Goal: Task Accomplishment & Management: Manage account settings

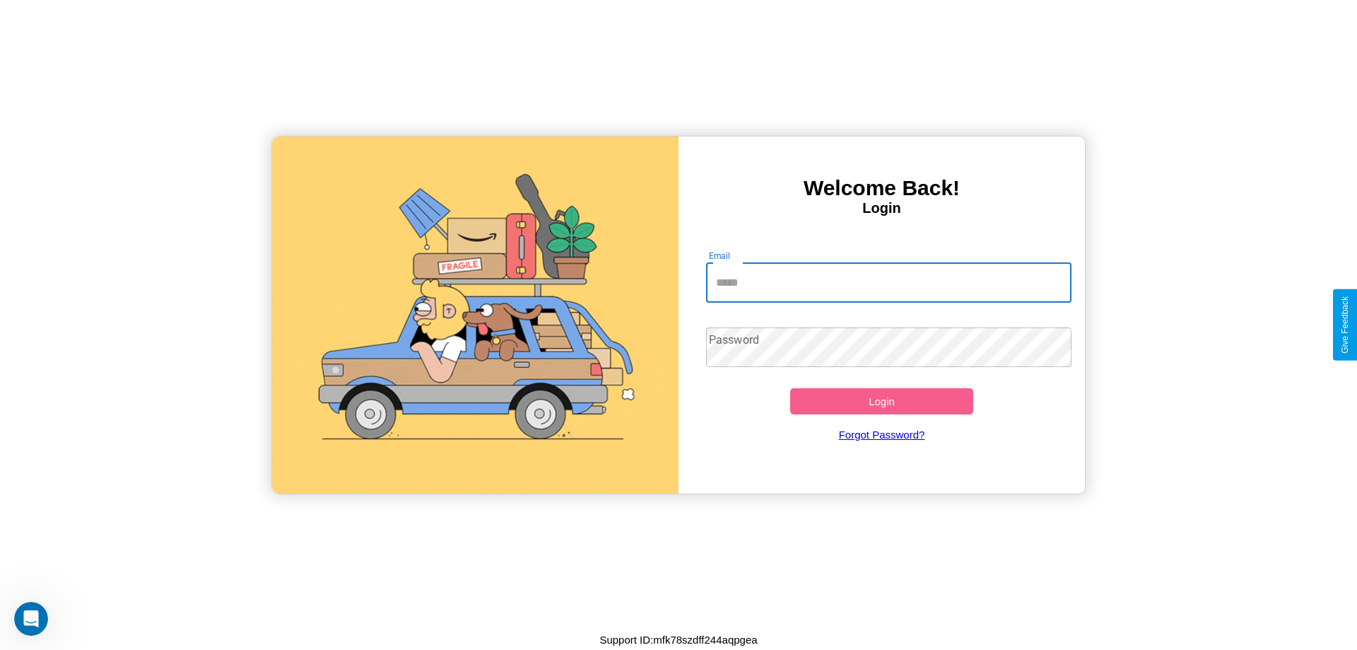
click at [889, 282] on input "Email" at bounding box center [889, 283] width 366 height 40
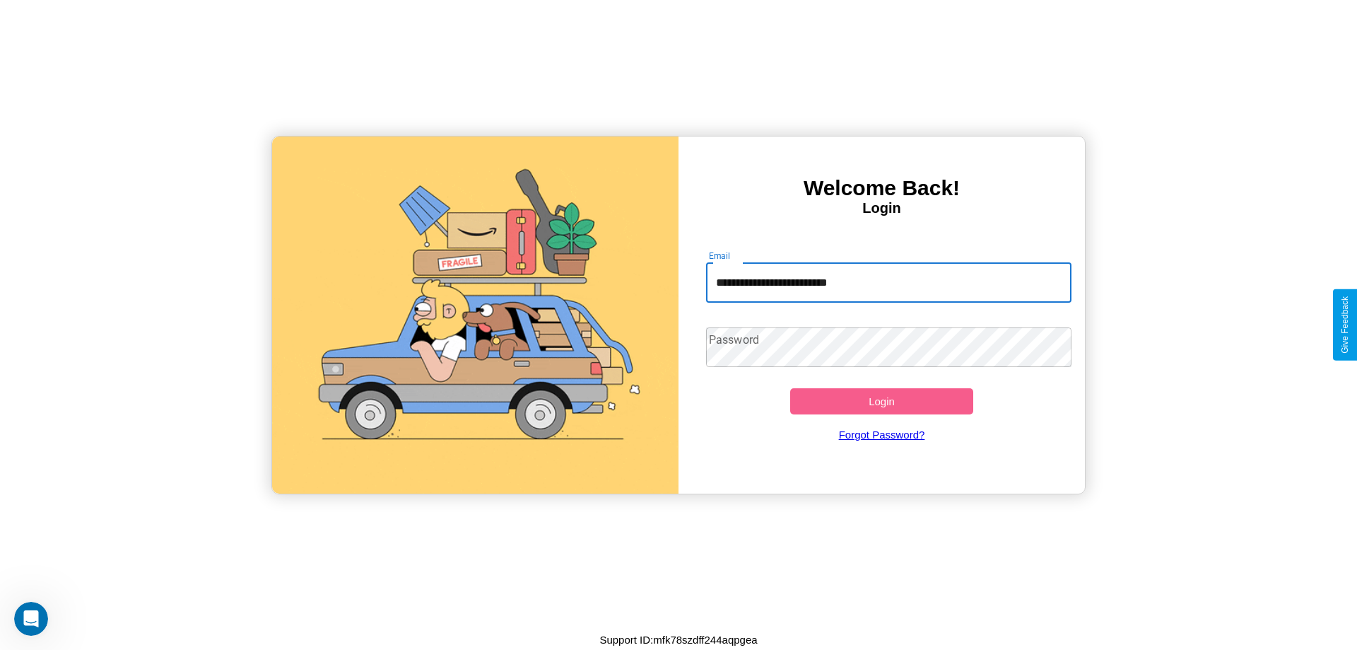
type input "**********"
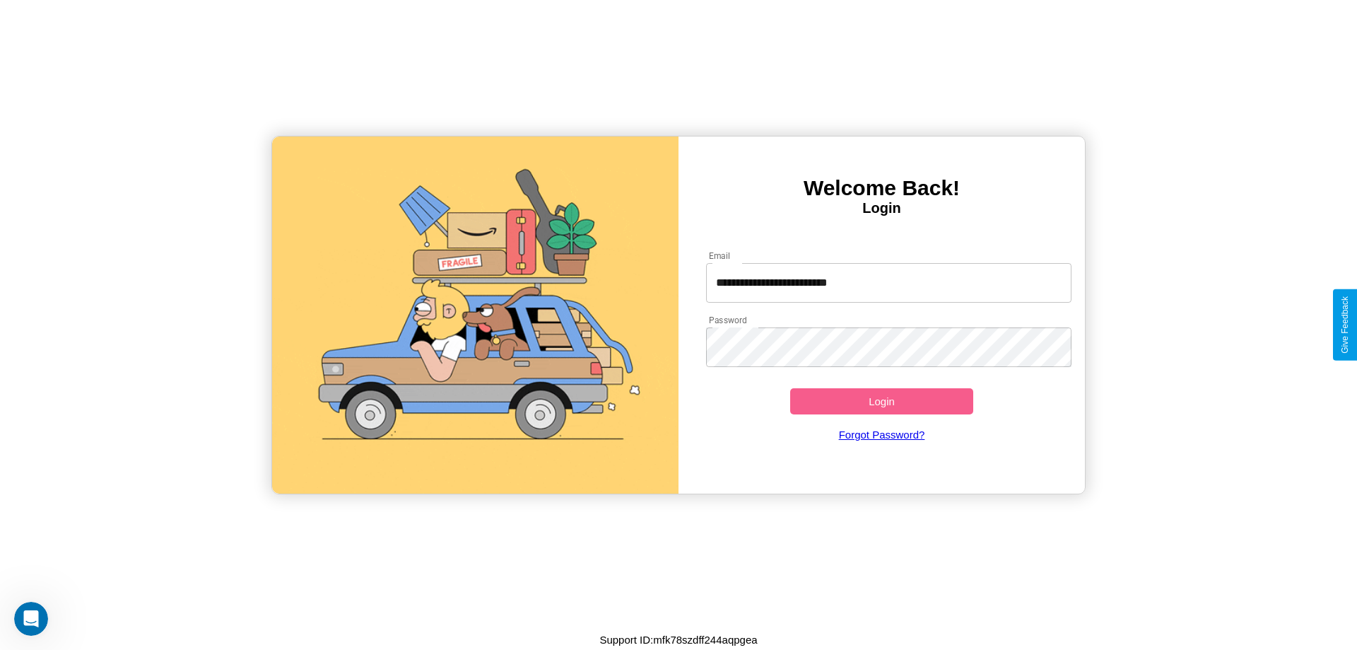
click at [882, 401] on button "Login" at bounding box center [881, 401] width 183 height 26
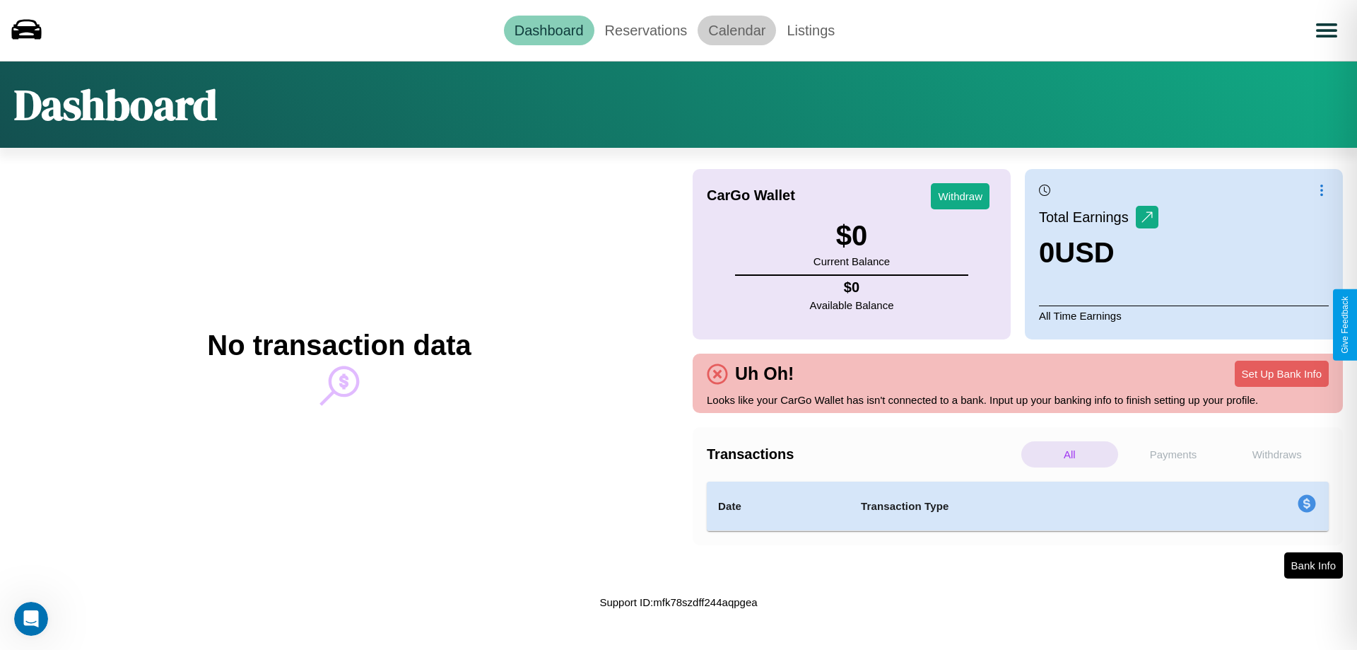
click at [737, 30] on link "Calendar" at bounding box center [737, 31] width 78 height 30
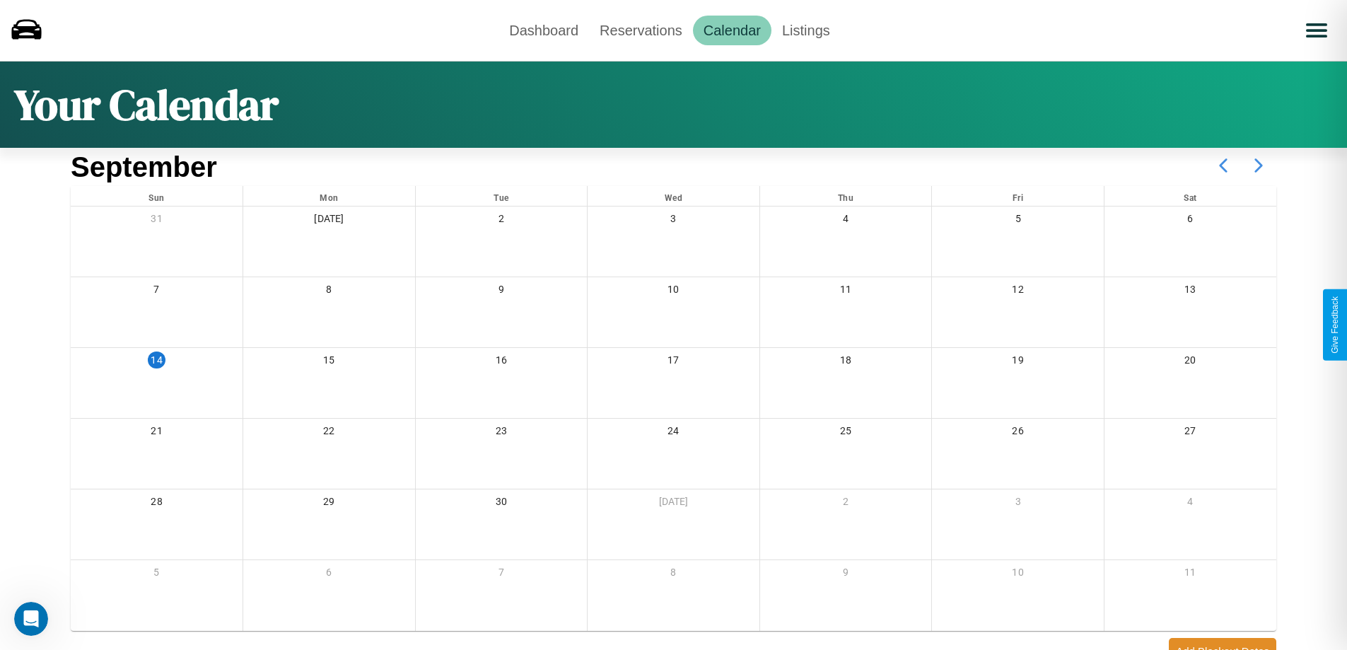
click at [1258, 165] on icon at bounding box center [1258, 165] width 35 height 35
click at [641, 30] on link "Reservations" at bounding box center [641, 31] width 104 height 30
